Goal: Check status: Check status

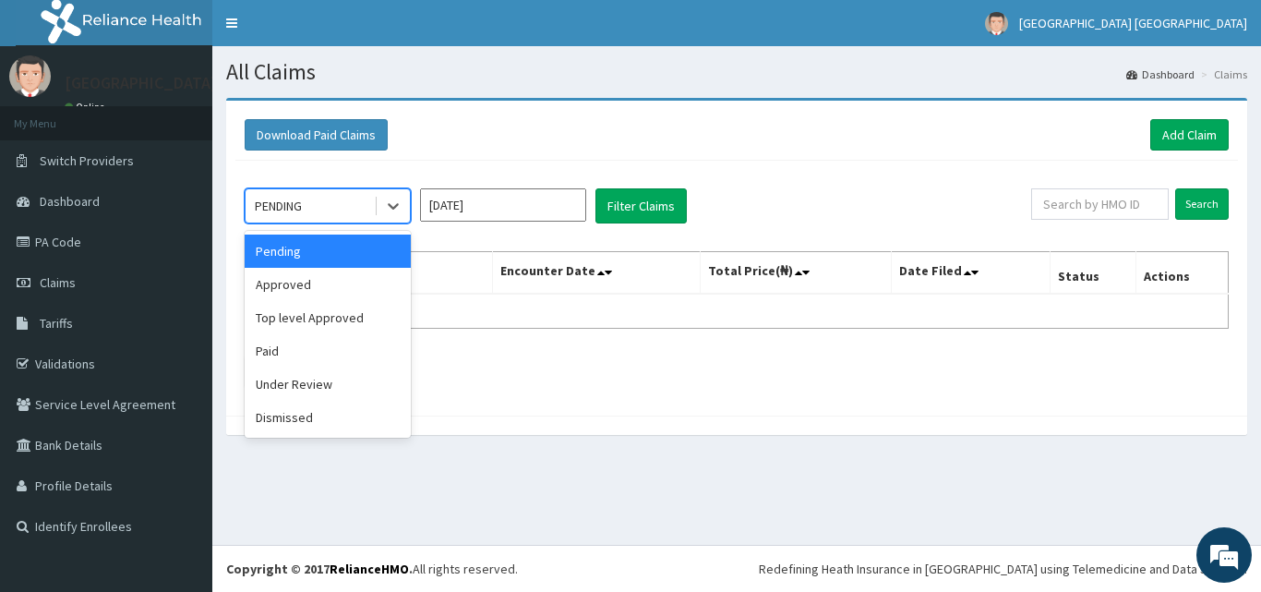
click at [317, 212] on div "PENDING" at bounding box center [310, 206] width 128 height 30
click at [291, 281] on div "Approved" at bounding box center [328, 284] width 166 height 33
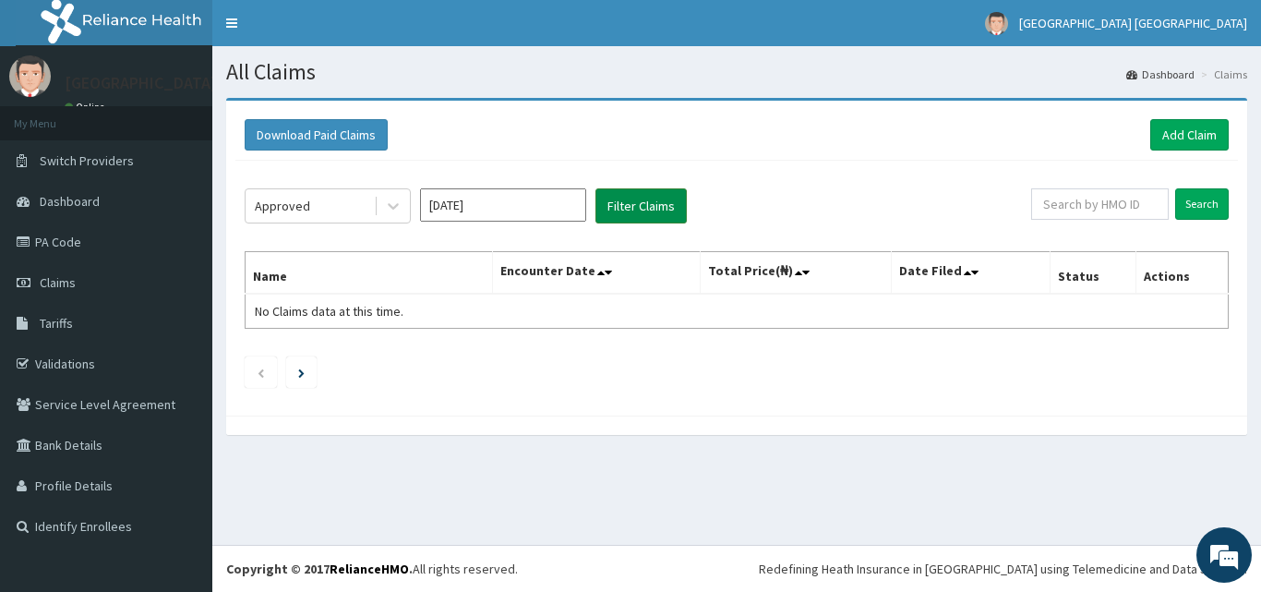
click at [637, 208] on button "Filter Claims" at bounding box center [640, 205] width 91 height 35
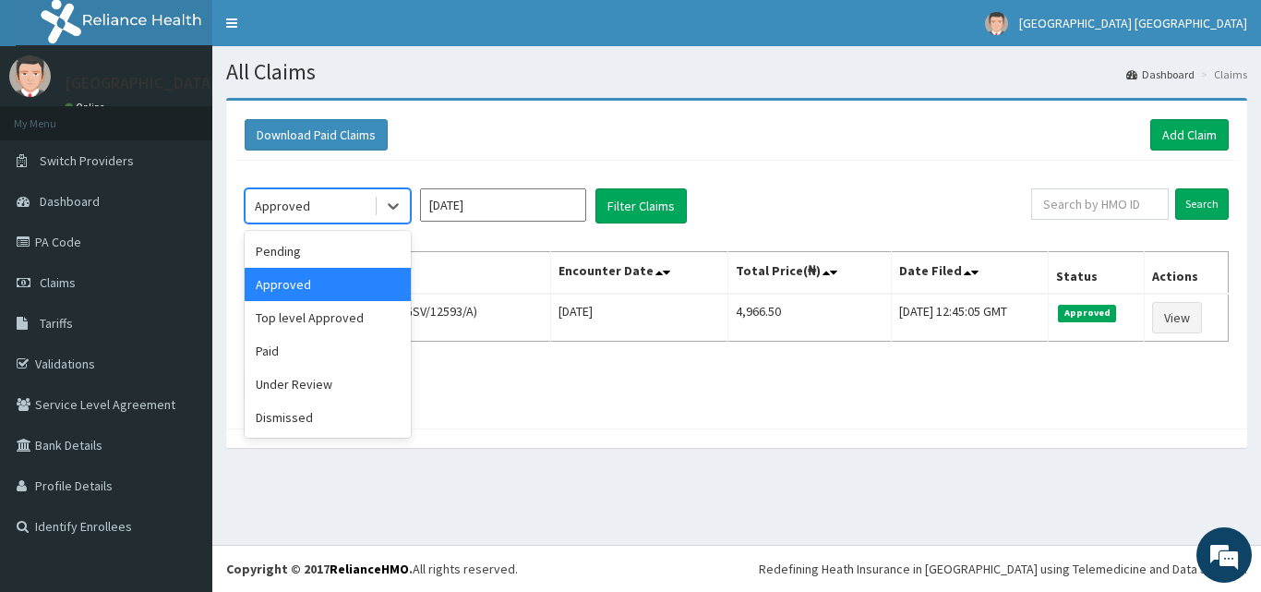
click at [312, 202] on div "Approved" at bounding box center [310, 206] width 128 height 30
click at [282, 318] on div "Top level Approved" at bounding box center [328, 317] width 166 height 33
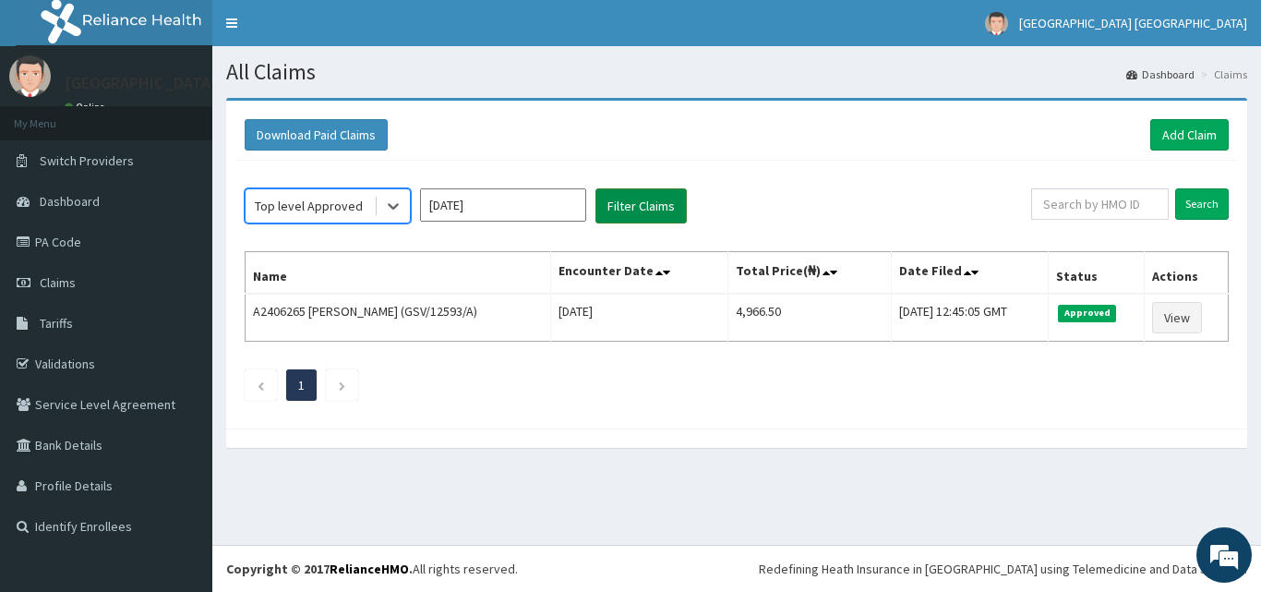
click at [622, 203] on button "Filter Claims" at bounding box center [640, 205] width 91 height 35
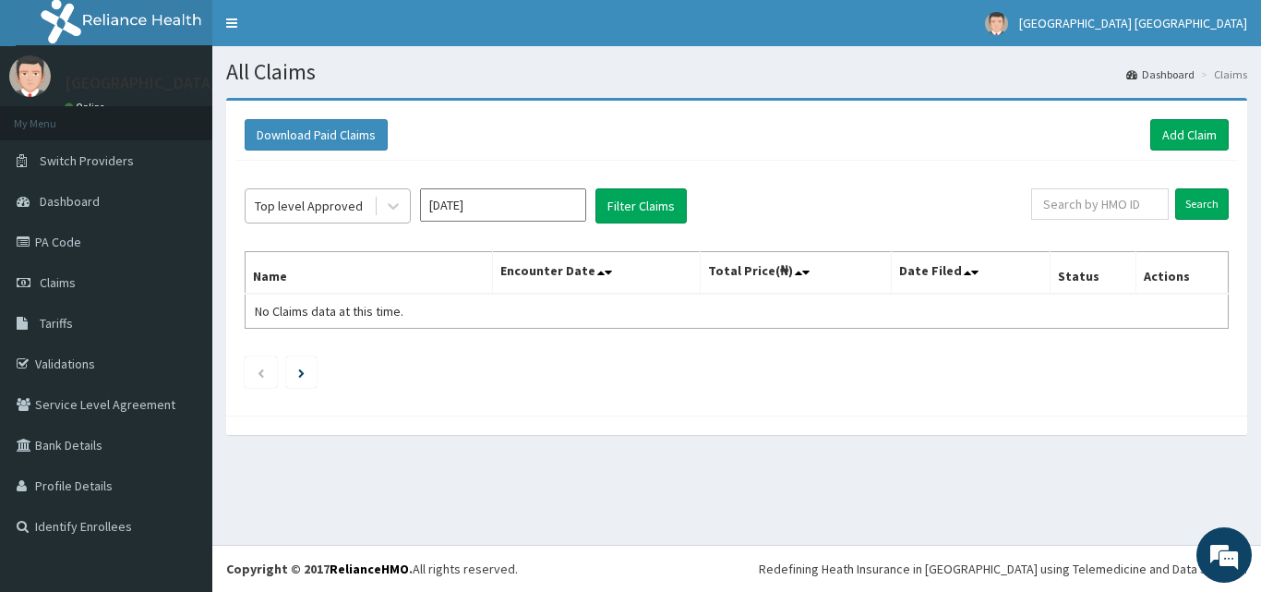
click at [329, 210] on div "Top level Approved" at bounding box center [309, 206] width 108 height 18
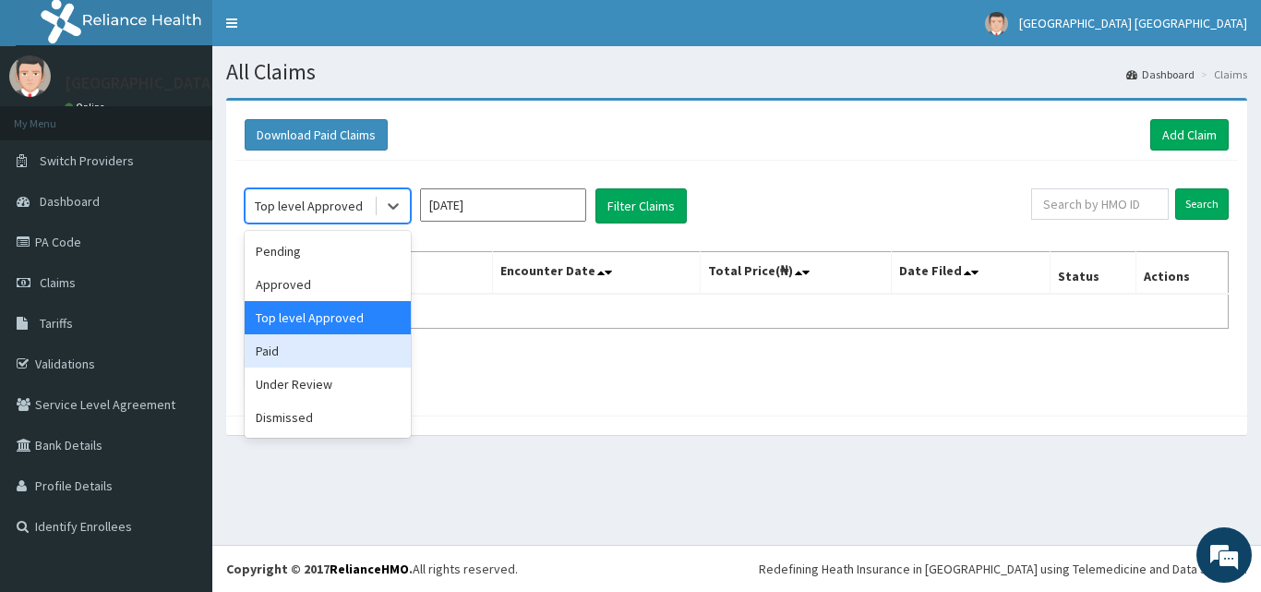
click at [266, 359] on div "Paid" at bounding box center [328, 350] width 166 height 33
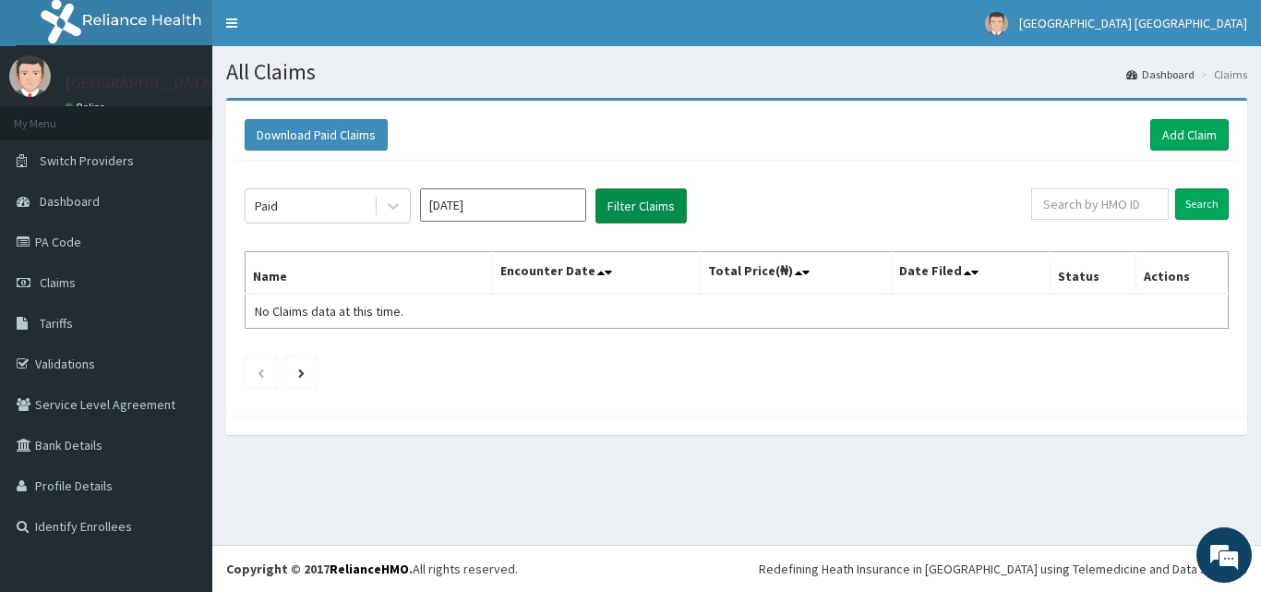
click at [639, 198] on button "Filter Claims" at bounding box center [640, 205] width 91 height 35
click at [642, 208] on button "Filter Claims" at bounding box center [640, 205] width 91 height 35
click at [333, 210] on div "Paid" at bounding box center [310, 206] width 128 height 30
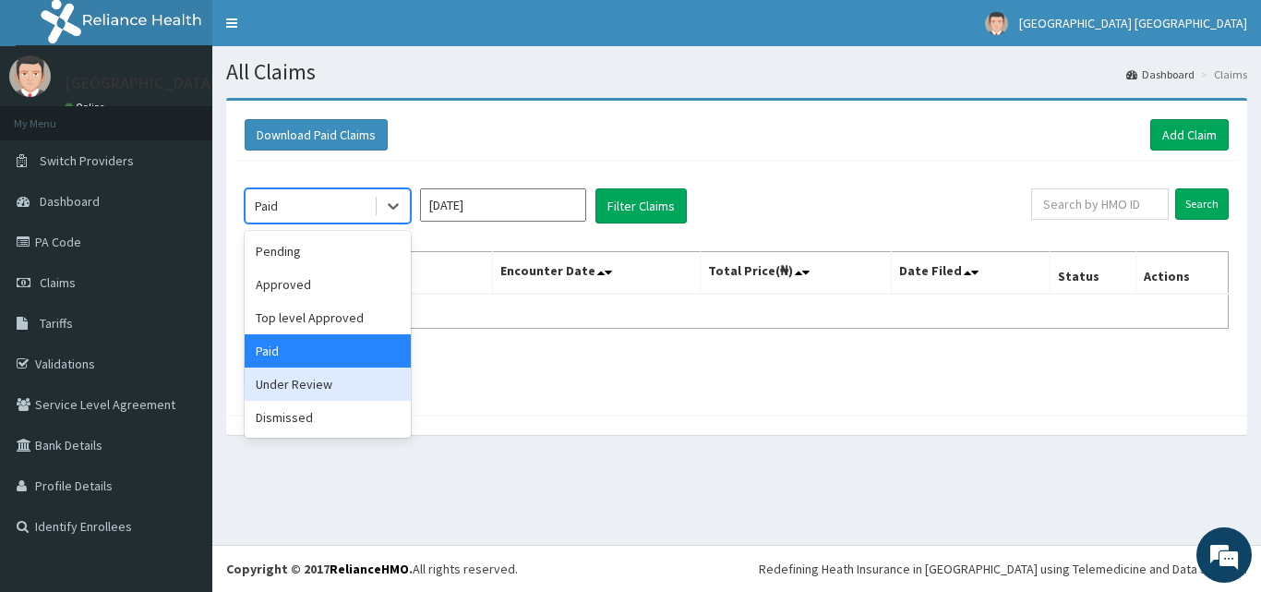
click at [277, 380] on div "Under Review" at bounding box center [328, 383] width 166 height 33
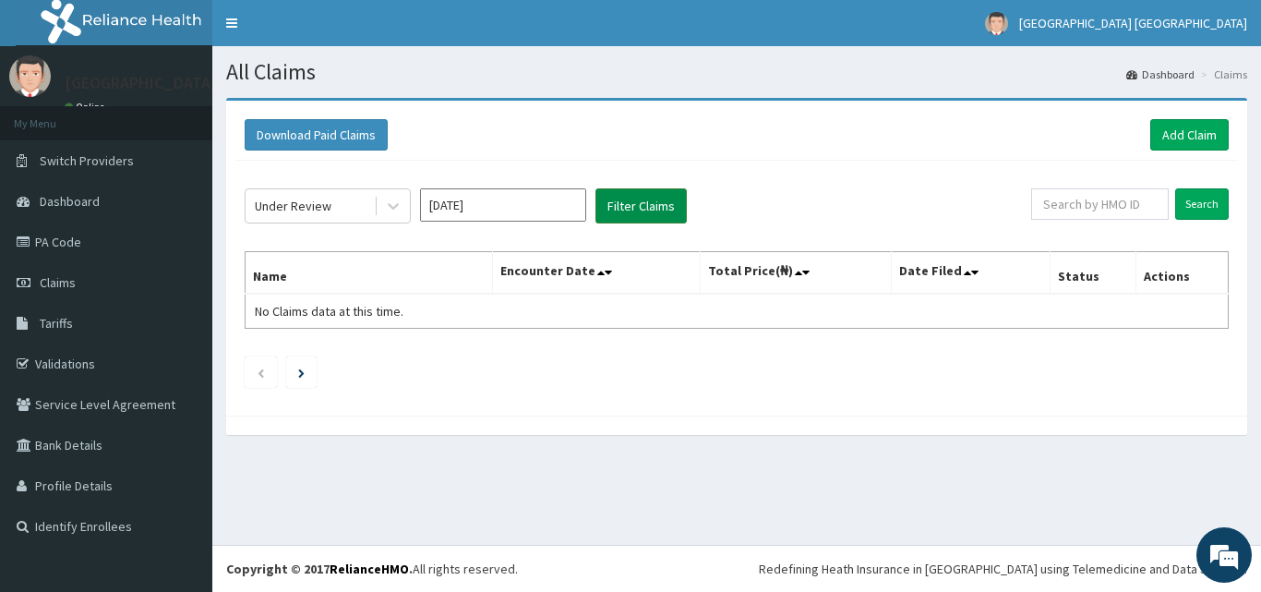
click at [646, 200] on button "Filter Claims" at bounding box center [640, 205] width 91 height 35
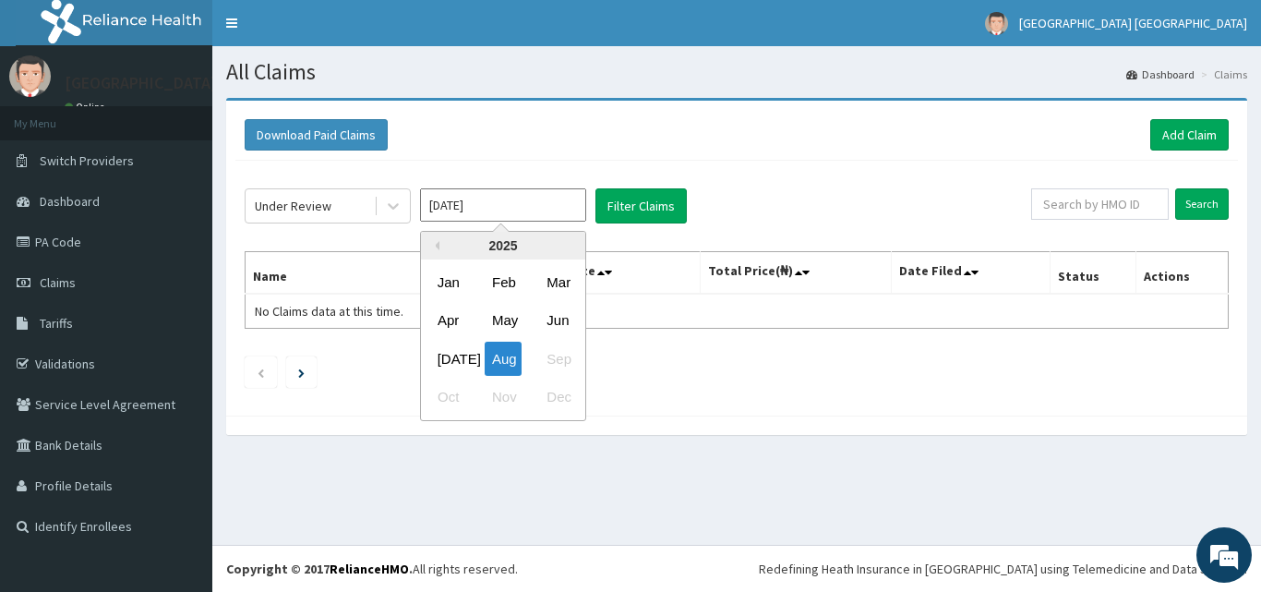
click at [462, 203] on input "[DATE]" at bounding box center [503, 204] width 166 height 33
click at [449, 284] on div "Jan" at bounding box center [448, 282] width 37 height 34
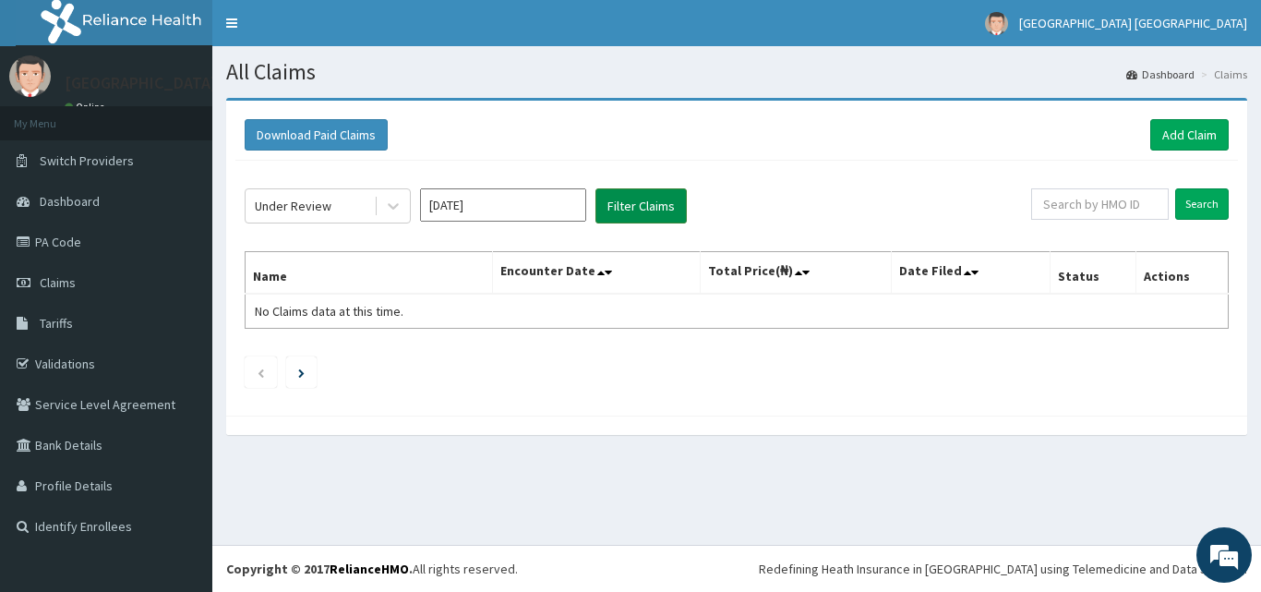
click at [630, 212] on button "Filter Claims" at bounding box center [640, 205] width 91 height 35
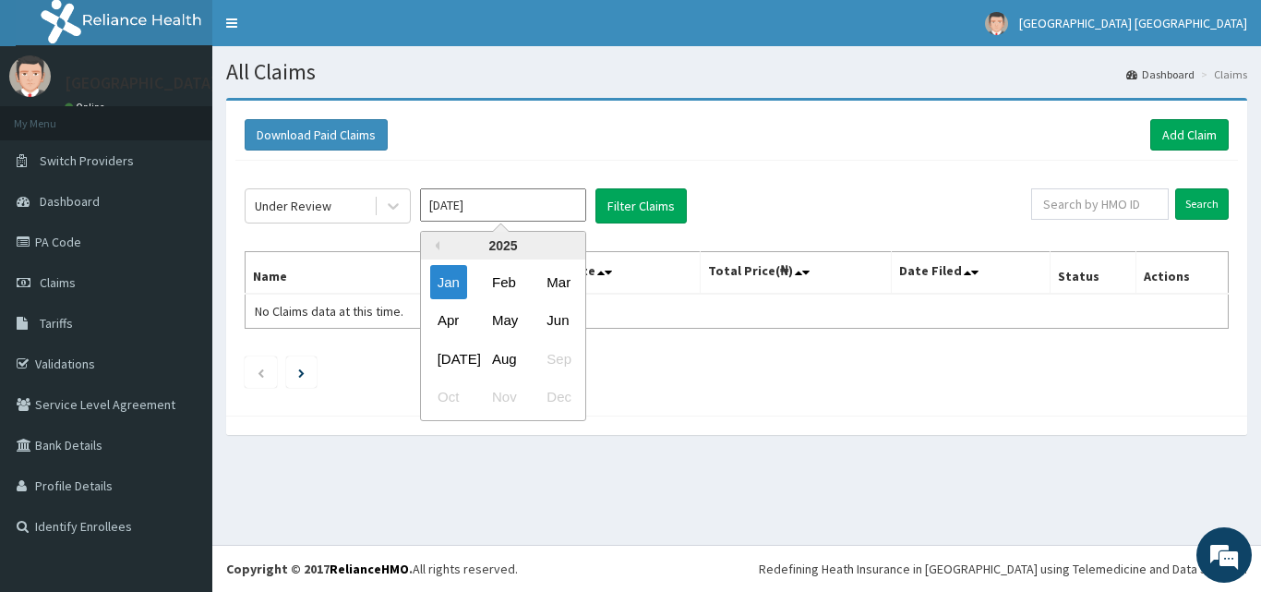
click at [482, 210] on input "[DATE]" at bounding box center [503, 204] width 166 height 33
click at [498, 282] on div "Feb" at bounding box center [503, 282] width 37 height 34
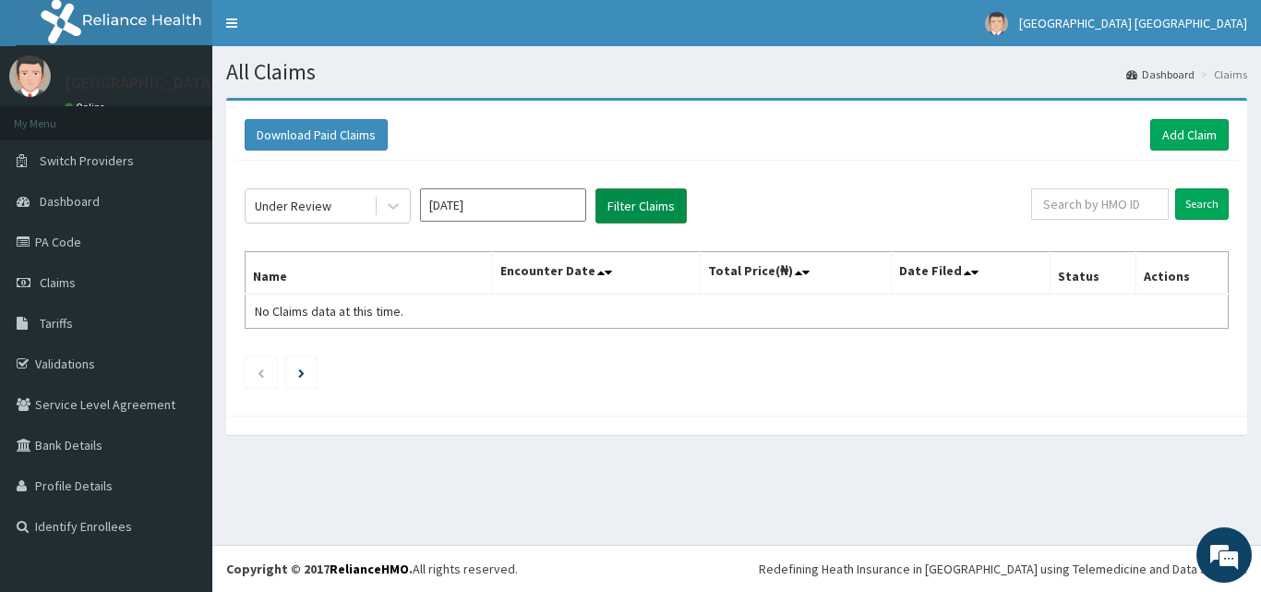
click at [635, 204] on button "Filter Claims" at bounding box center [640, 205] width 91 height 35
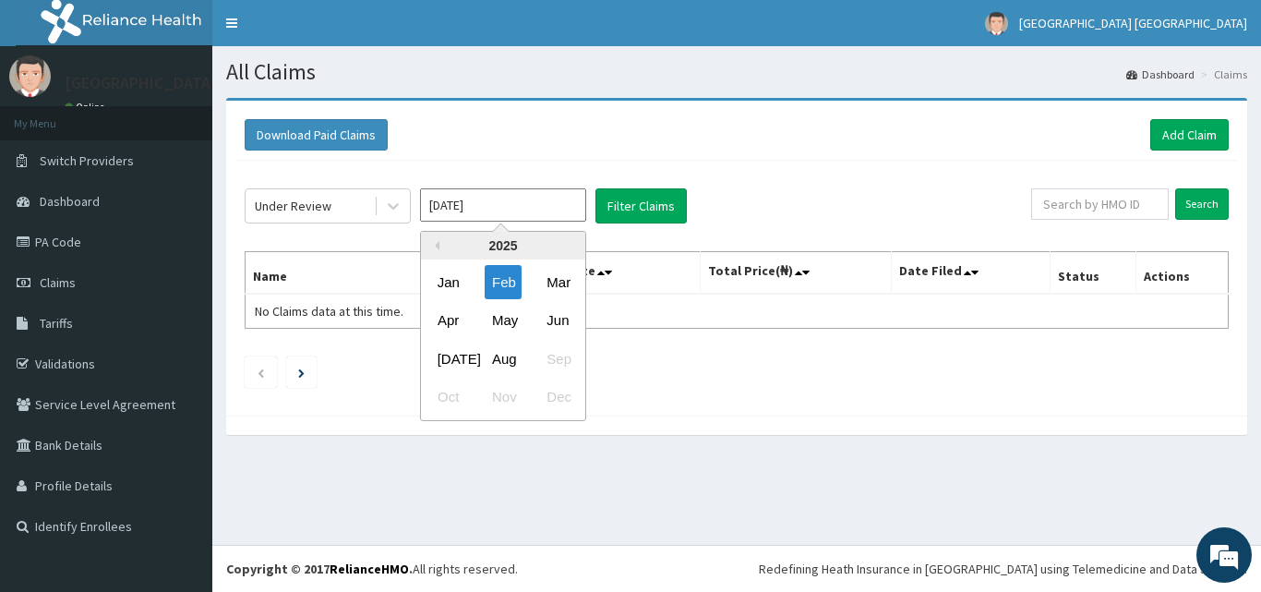
click at [490, 195] on input "[DATE]" at bounding box center [503, 204] width 166 height 33
click at [558, 277] on div "Mar" at bounding box center [557, 282] width 37 height 34
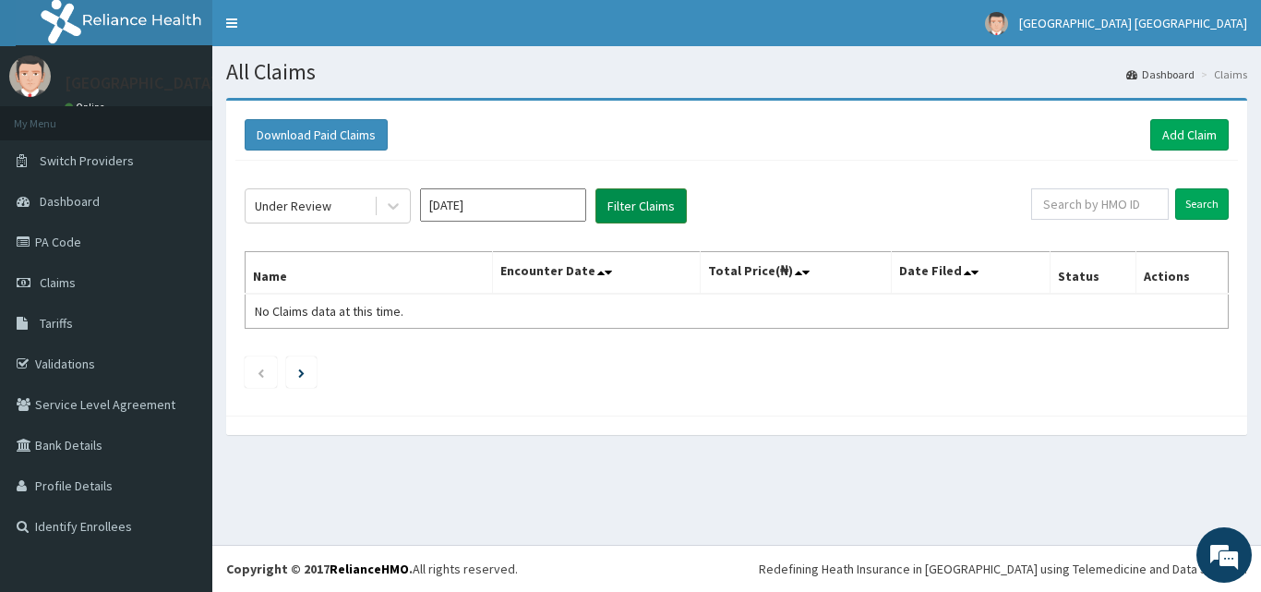
click at [629, 210] on button "Filter Claims" at bounding box center [640, 205] width 91 height 35
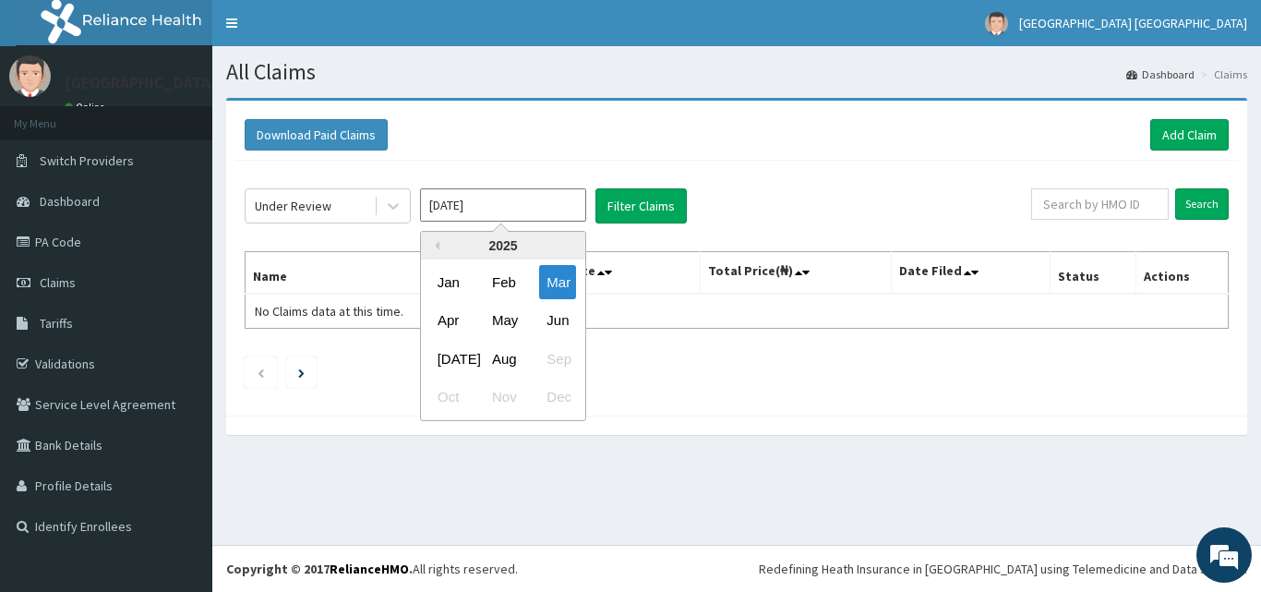
click at [496, 209] on input "[DATE]" at bounding box center [503, 204] width 166 height 33
click at [439, 321] on div "Apr" at bounding box center [448, 321] width 37 height 34
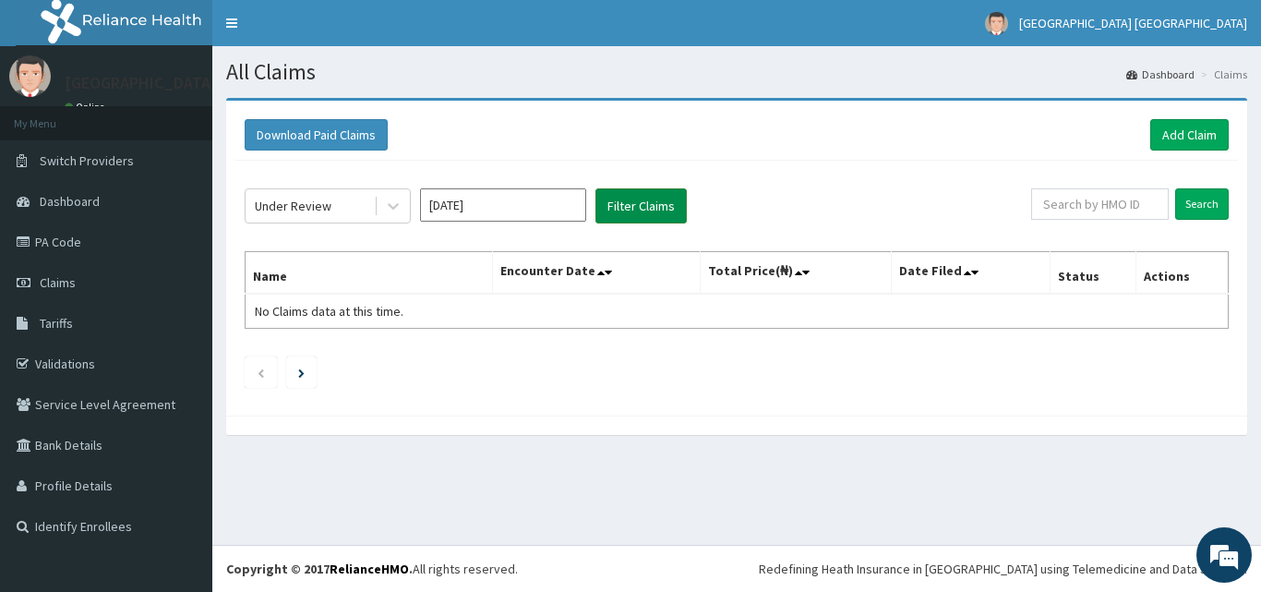
click at [632, 209] on button "Filter Claims" at bounding box center [640, 205] width 91 height 35
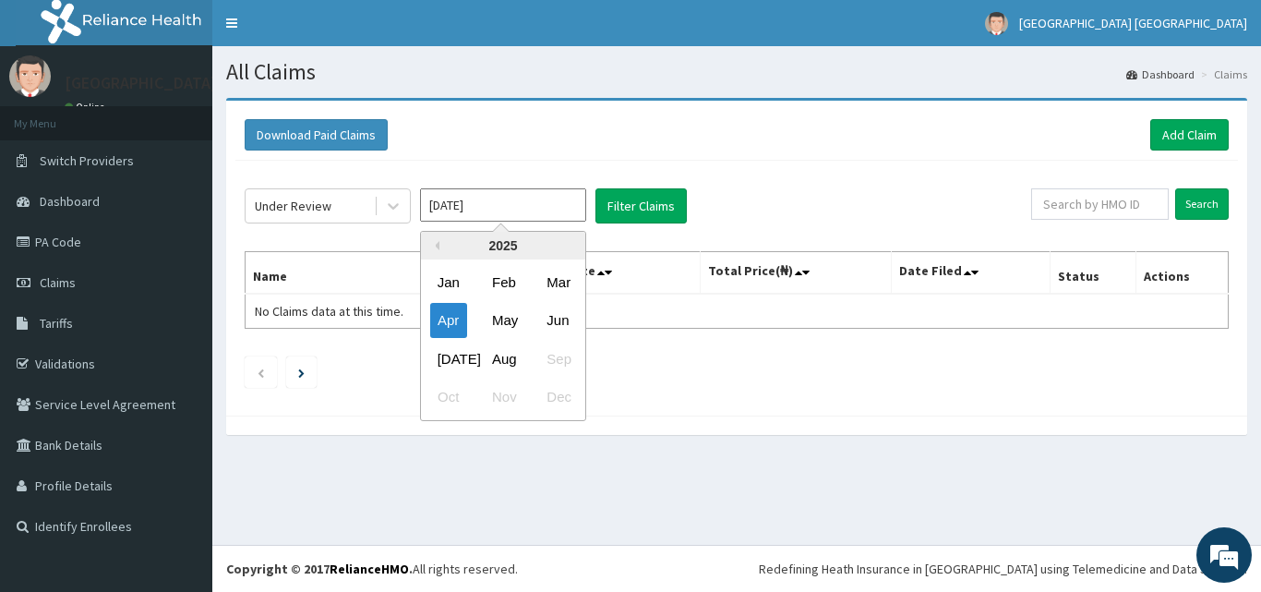
click at [485, 205] on input "[DATE]" at bounding box center [503, 204] width 166 height 33
click at [501, 313] on div "May" at bounding box center [503, 321] width 37 height 34
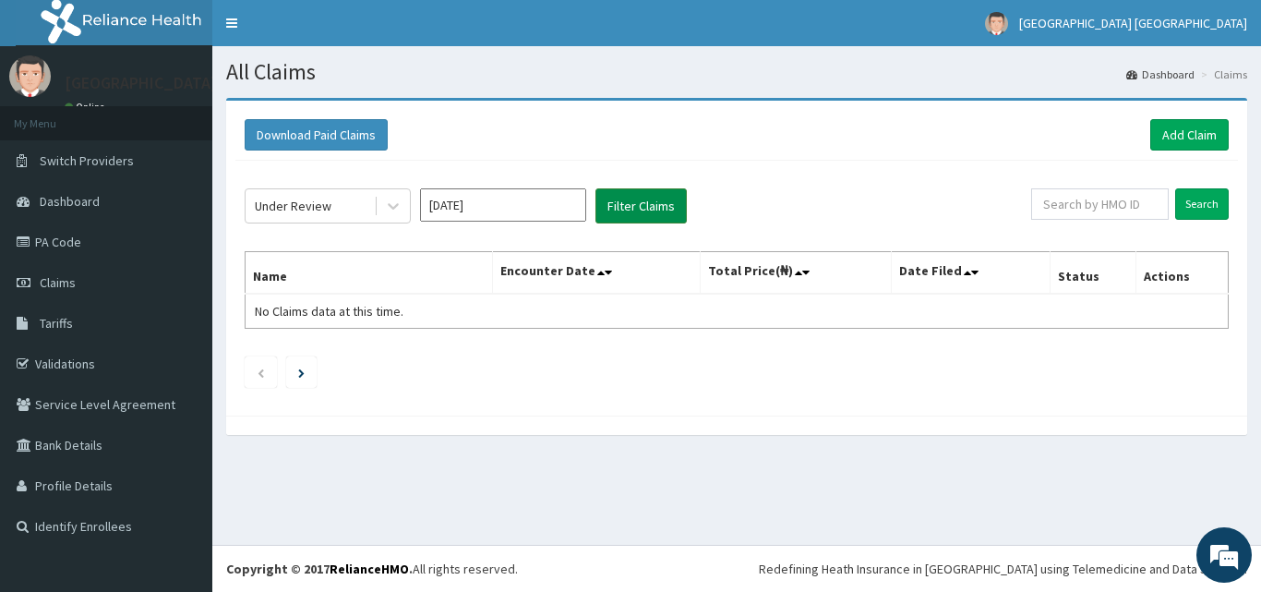
click at [658, 204] on button "Filter Claims" at bounding box center [640, 205] width 91 height 35
click at [486, 209] on input "[DATE]" at bounding box center [503, 204] width 166 height 33
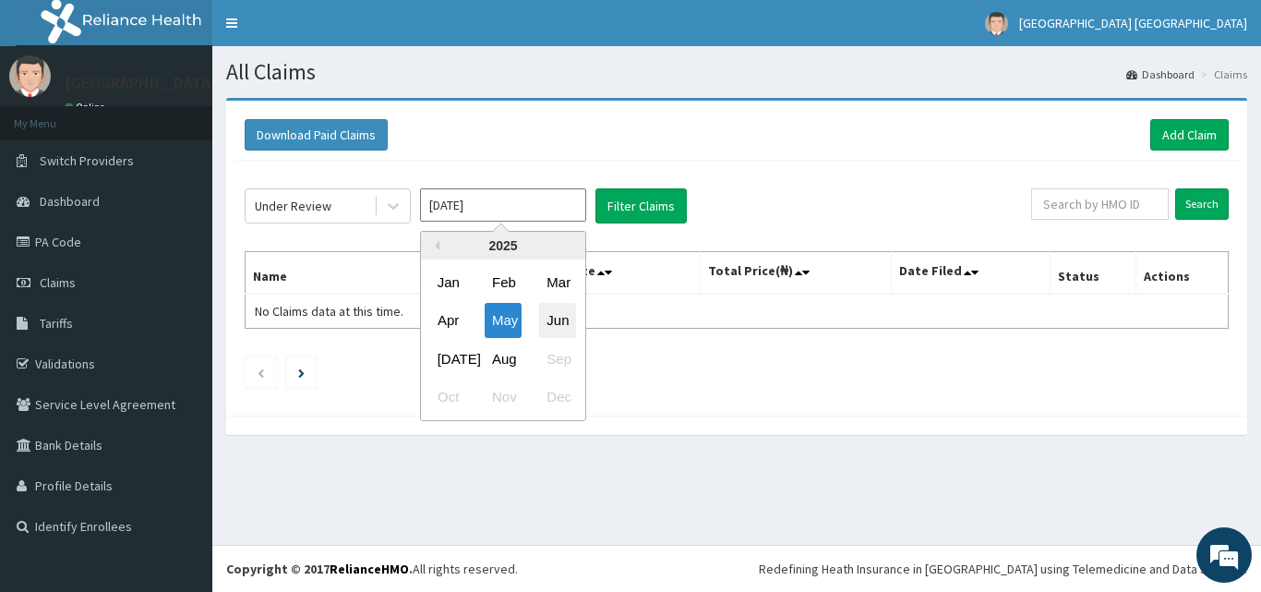
click at [558, 322] on div "Jun" at bounding box center [557, 321] width 37 height 34
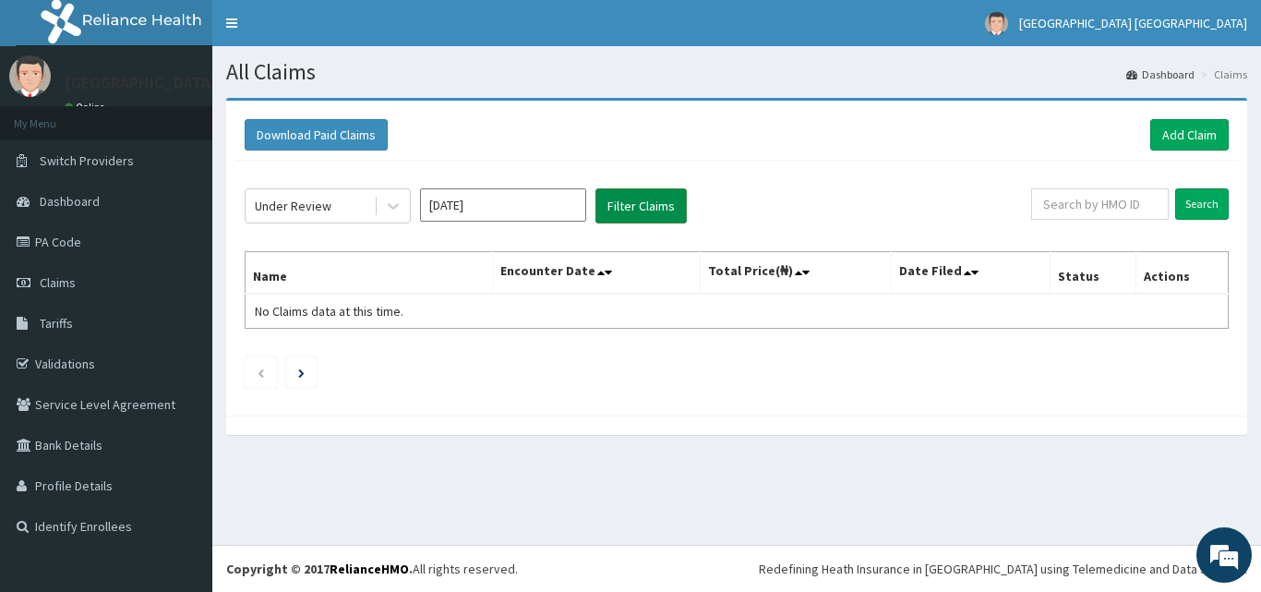
click at [649, 210] on button "Filter Claims" at bounding box center [640, 205] width 91 height 35
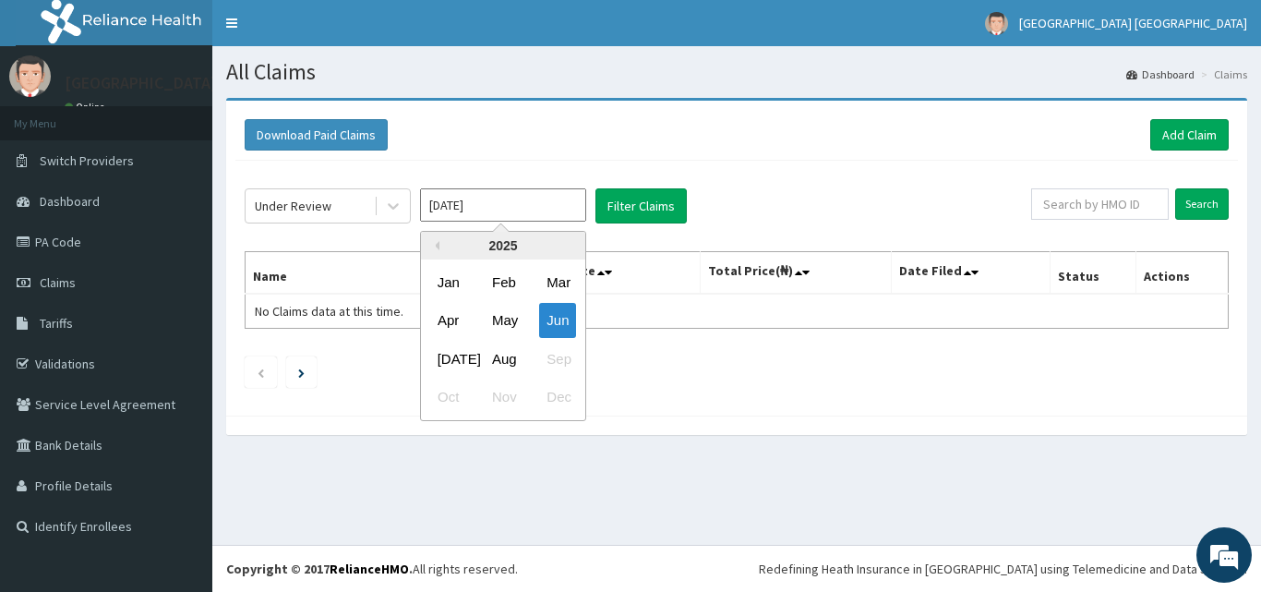
click at [482, 198] on input "[DATE]" at bounding box center [503, 204] width 166 height 33
click at [450, 359] on div "[DATE]" at bounding box center [448, 359] width 37 height 34
type input "[DATE]"
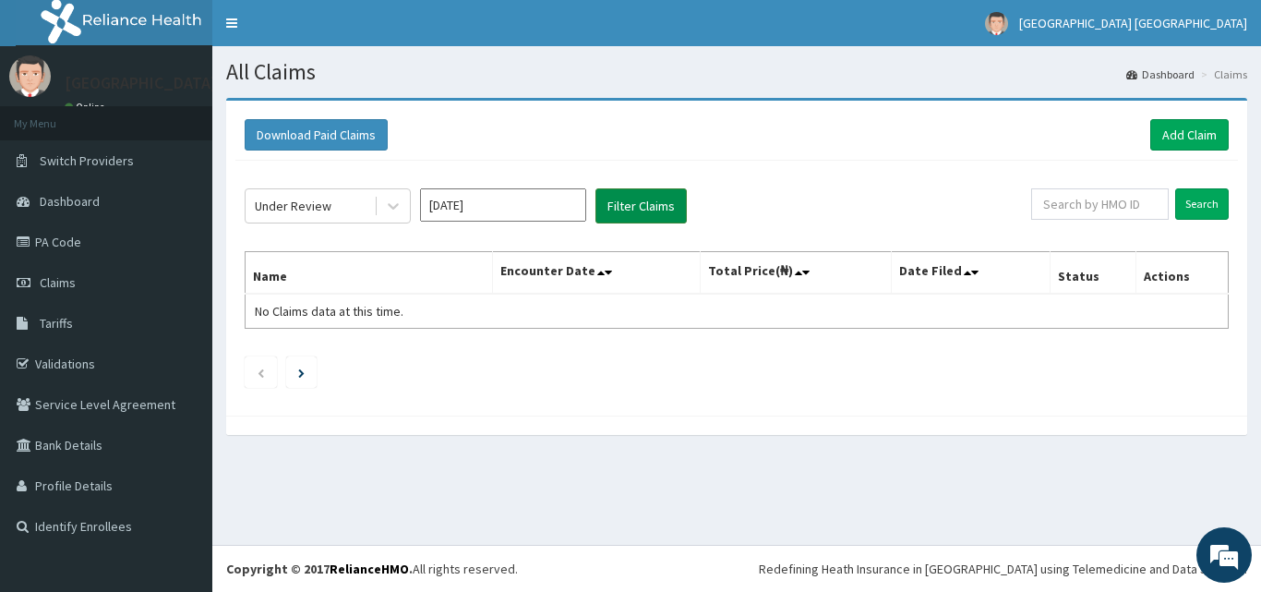
click at [646, 212] on button "Filter Claims" at bounding box center [640, 205] width 91 height 35
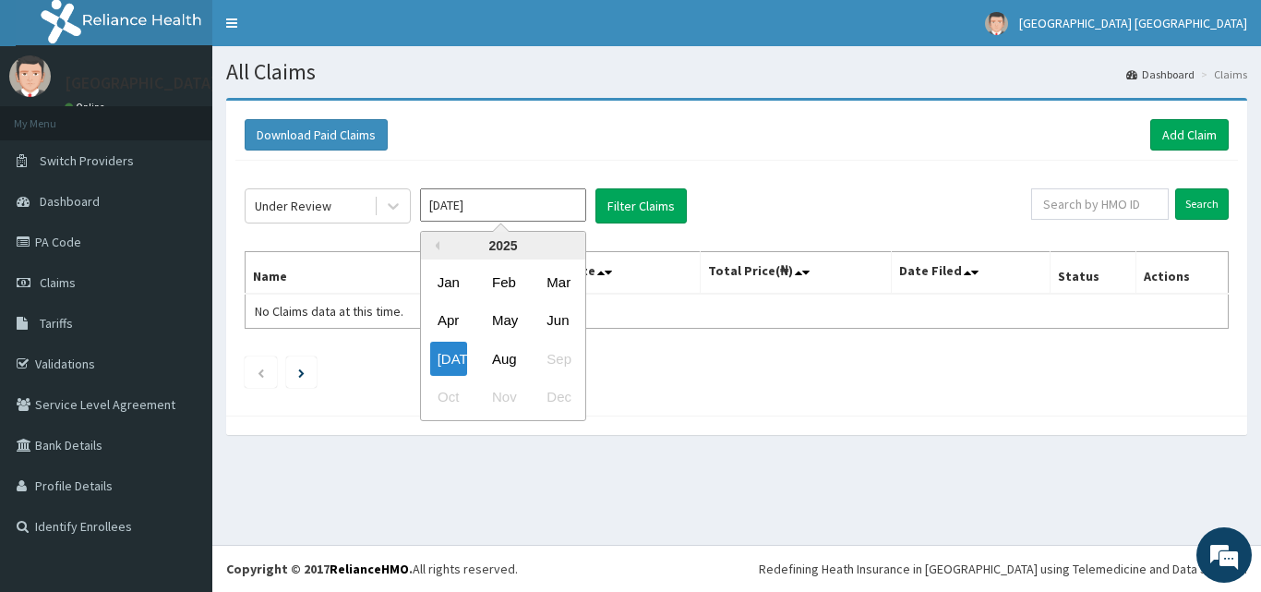
click at [531, 205] on input "[DATE]" at bounding box center [503, 204] width 166 height 33
